Goal: Transaction & Acquisition: Purchase product/service

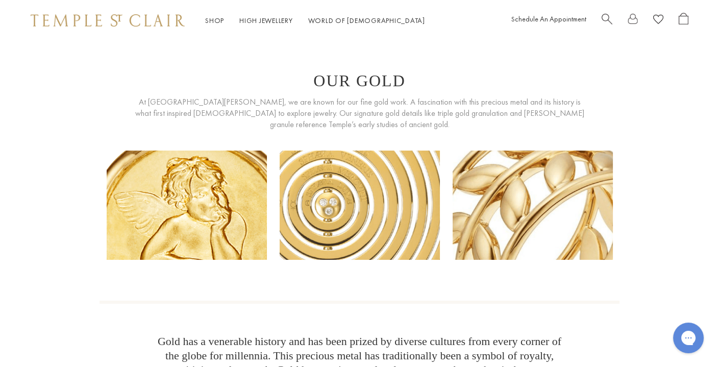
click at [604, 22] on span "Search" at bounding box center [607, 18] width 11 height 11
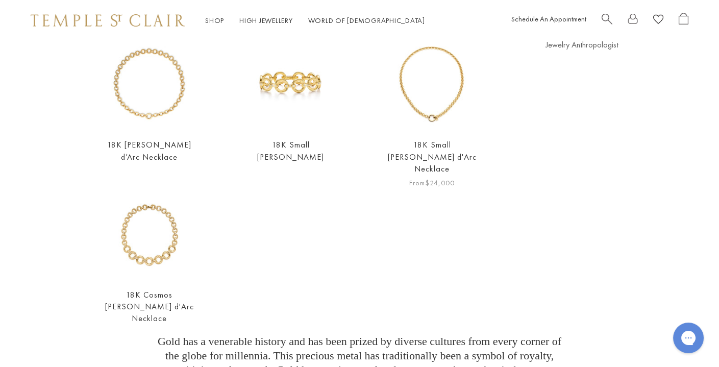
scroll to position [110, 0]
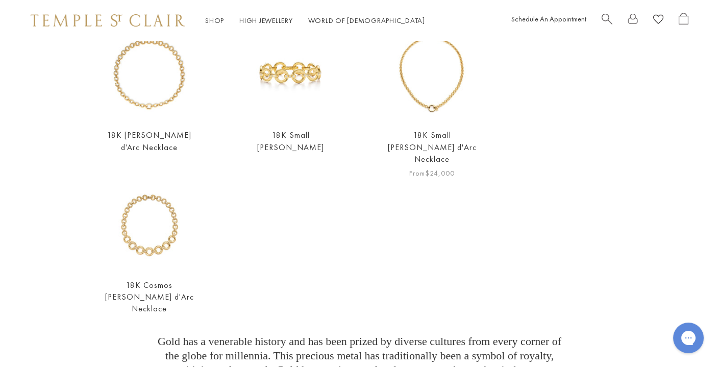
type input "**********"
click at [433, 87] on img at bounding box center [432, 75] width 90 height 90
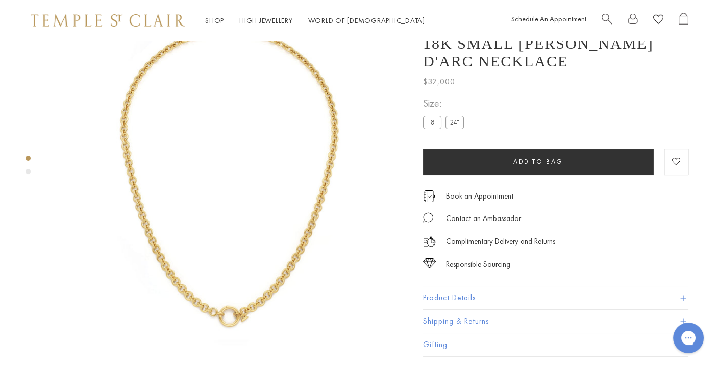
scroll to position [67, 0]
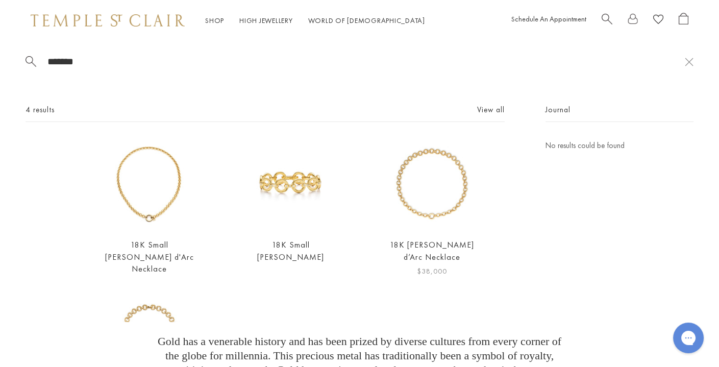
type input "*******"
click at [447, 161] on img at bounding box center [432, 184] width 90 height 90
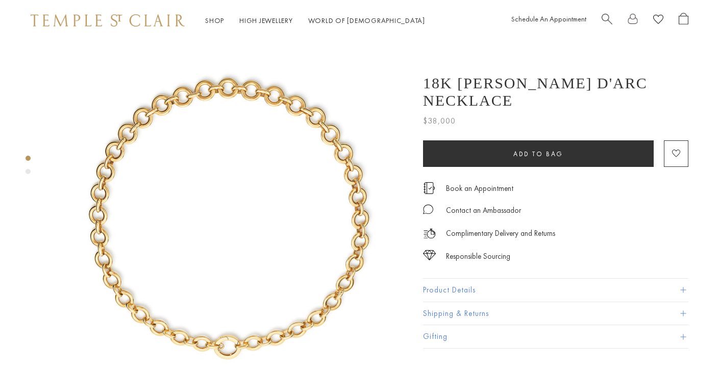
click at [475, 279] on button "Product Details" at bounding box center [555, 290] width 265 height 23
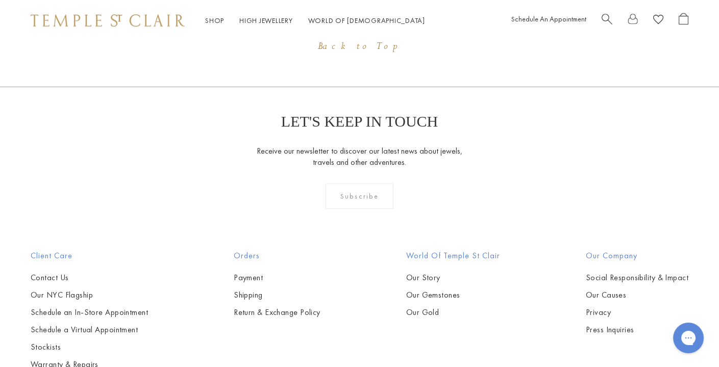
scroll to position [1406, 0]
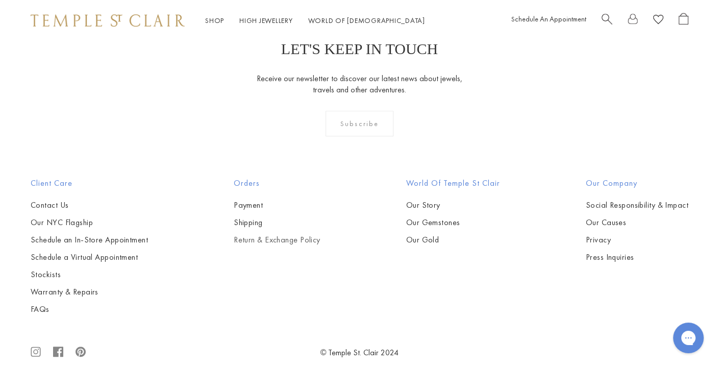
click at [245, 234] on link "Return & Exchange Policy" at bounding box center [277, 239] width 87 height 11
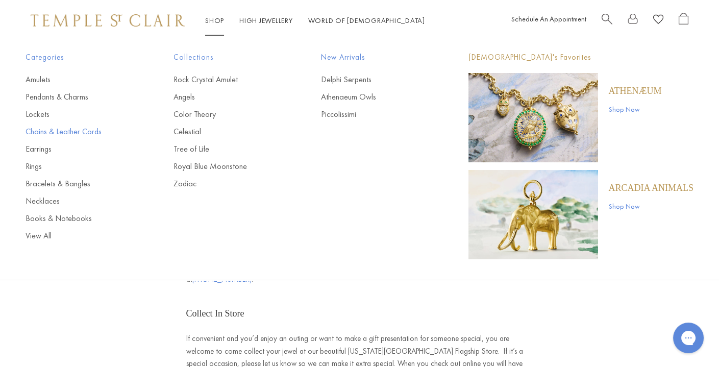
click at [38, 134] on link "Chains & Leather Cords" at bounding box center [79, 131] width 107 height 11
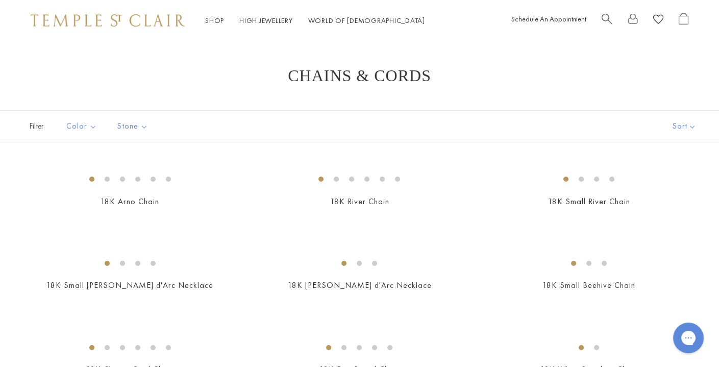
click at [685, 114] on button "Sort" at bounding box center [684, 126] width 69 height 31
click at [684, 125] on button "Sort" at bounding box center [684, 126] width 69 height 31
click at [664, 217] on button "Price, high to low" at bounding box center [671, 223] width 98 height 25
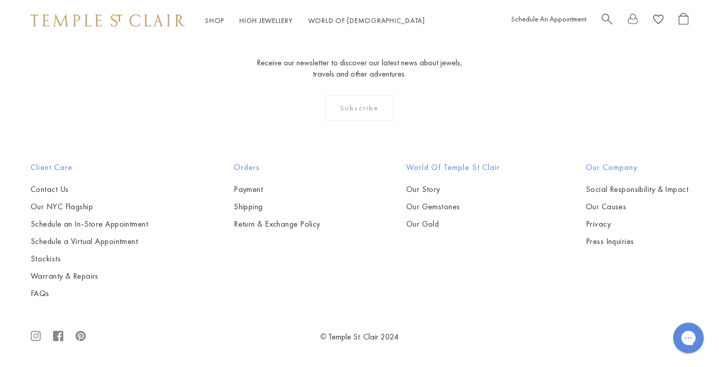
scroll to position [946, 0]
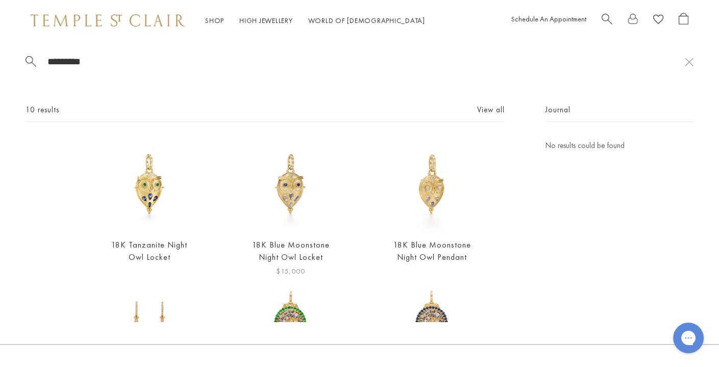
type input "*********"
click at [275, 186] on img at bounding box center [291, 184] width 90 height 90
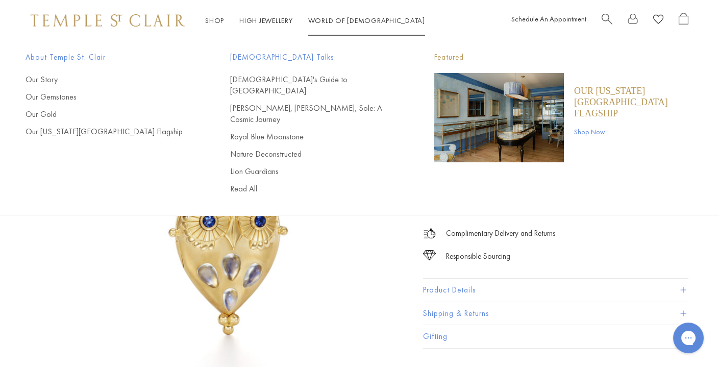
click at [605, 17] on span "Search" at bounding box center [607, 18] width 11 height 11
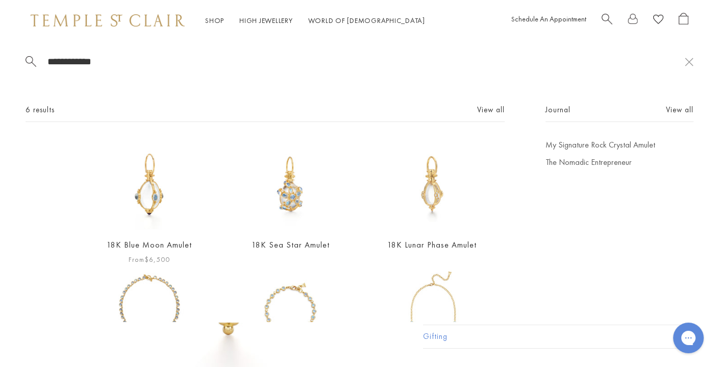
type input "**********"
click at [167, 168] on img at bounding box center [149, 184] width 90 height 90
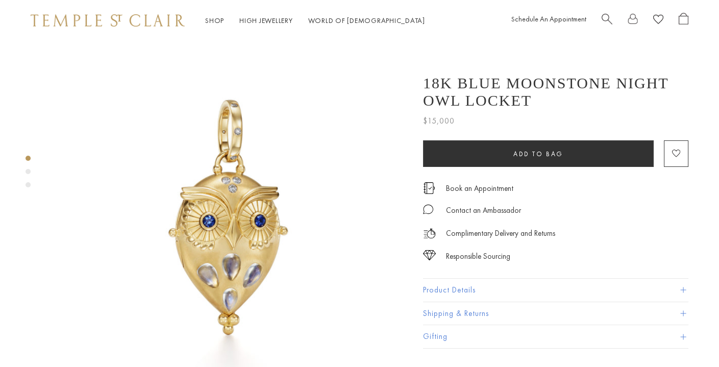
click at [610, 19] on span "Search" at bounding box center [607, 18] width 11 height 11
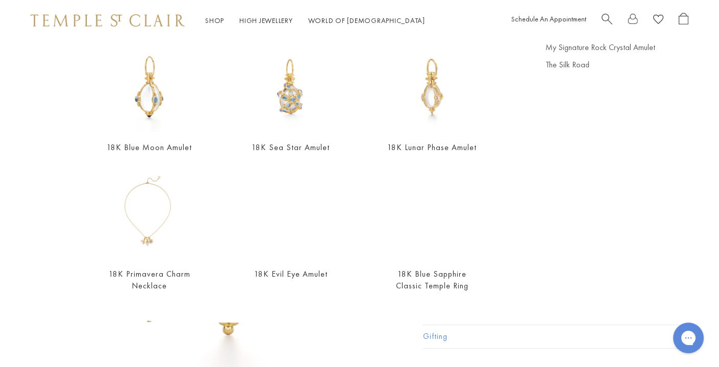
scroll to position [33, 0]
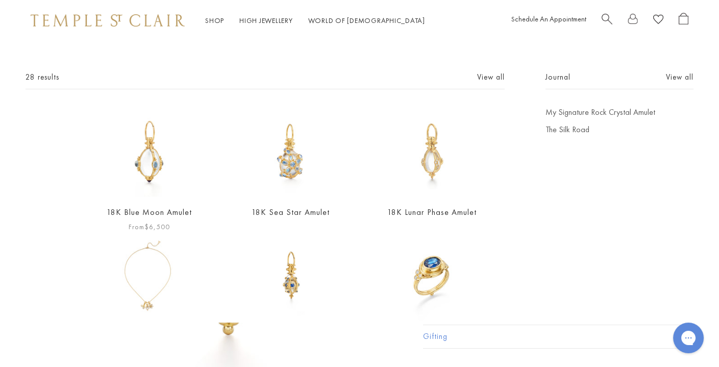
type input "**********"
click at [155, 140] on img at bounding box center [149, 152] width 90 height 90
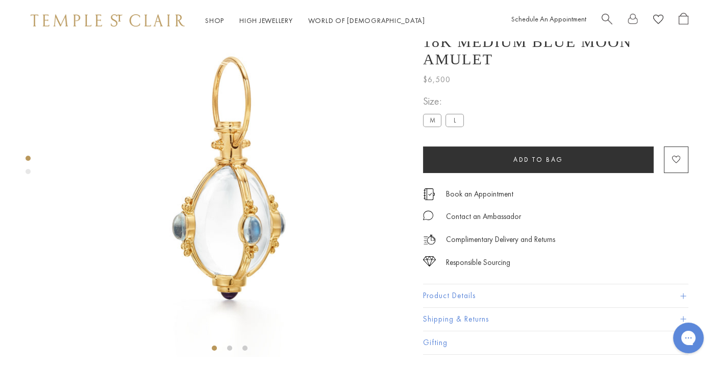
click at [451, 127] on label "L" at bounding box center [455, 120] width 18 height 13
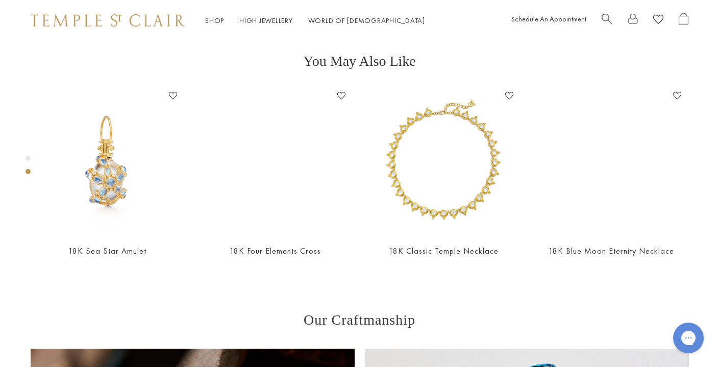
scroll to position [379, 0]
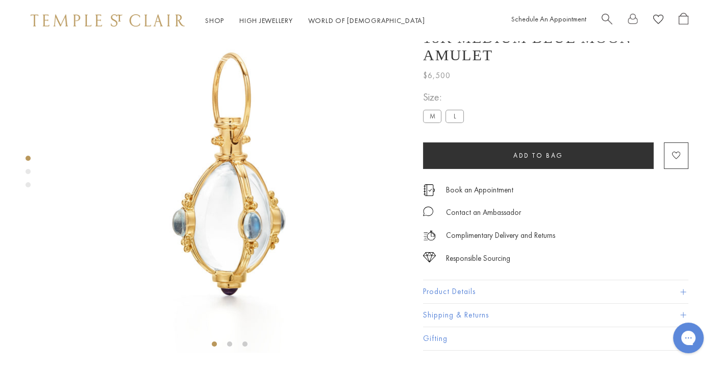
scroll to position [41, 0]
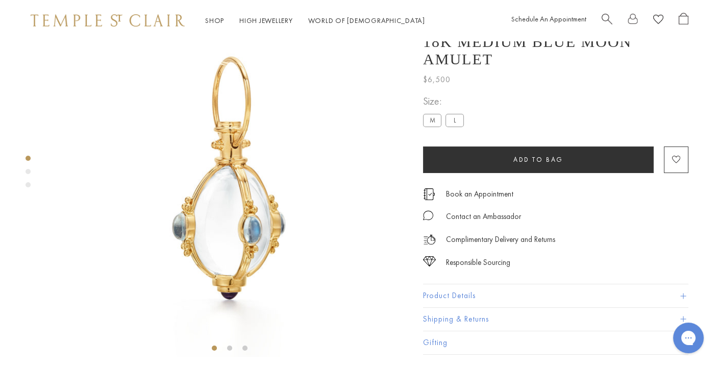
click at [611, 17] on span "Search" at bounding box center [607, 18] width 11 height 11
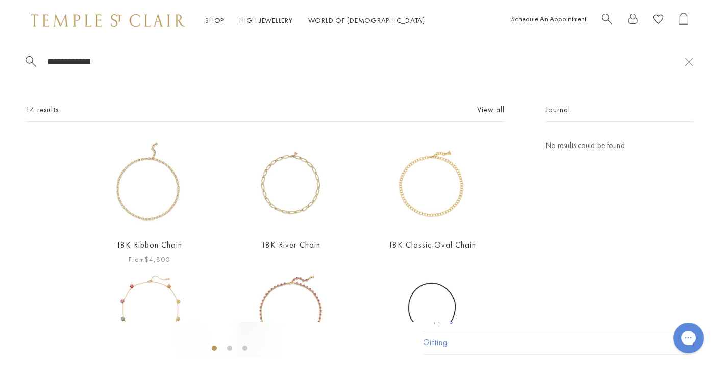
type input "**********"
click at [153, 200] on img at bounding box center [149, 184] width 90 height 90
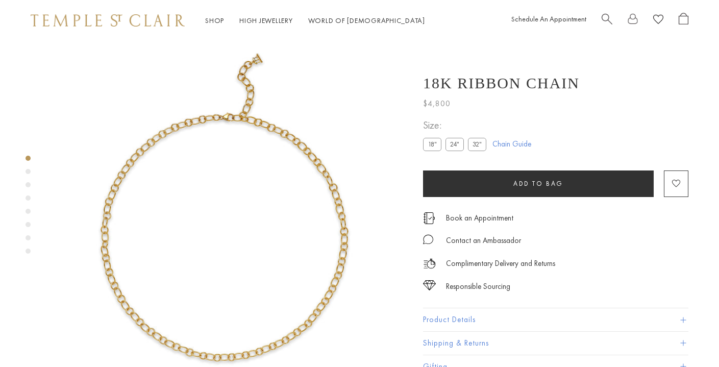
click at [456, 143] on label "24"" at bounding box center [455, 144] width 18 height 13
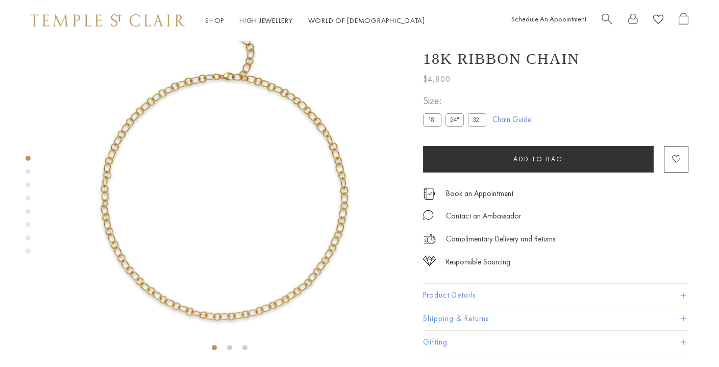
scroll to position [41, 0]
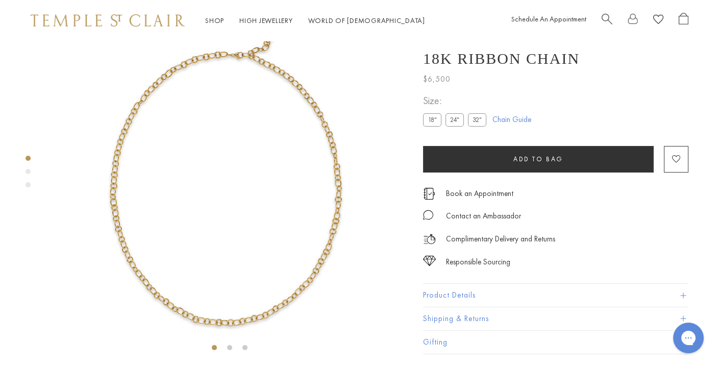
click at [430, 126] on label "18"" at bounding box center [432, 119] width 18 height 13
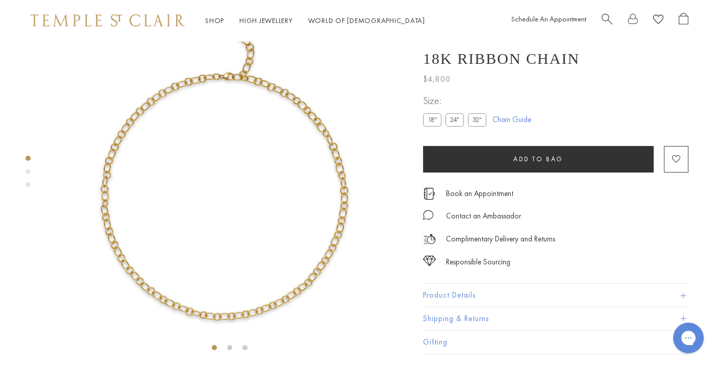
click at [454, 126] on label "24"" at bounding box center [455, 119] width 18 height 13
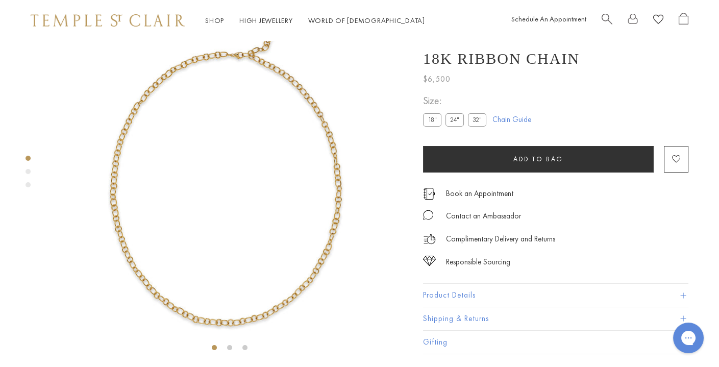
click at [607, 19] on span "Search" at bounding box center [607, 18] width 11 height 11
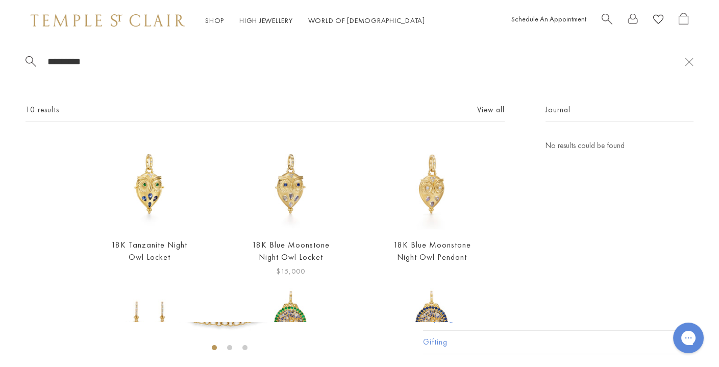
type input "*********"
click at [293, 180] on img at bounding box center [291, 184] width 90 height 90
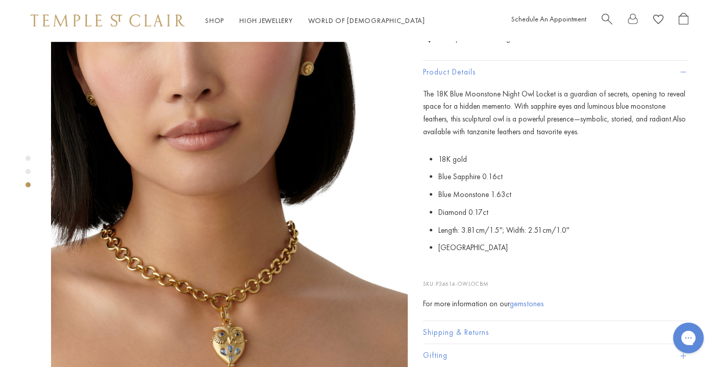
scroll to position [782, 0]
